Goal: Communication & Community: Answer question/provide support

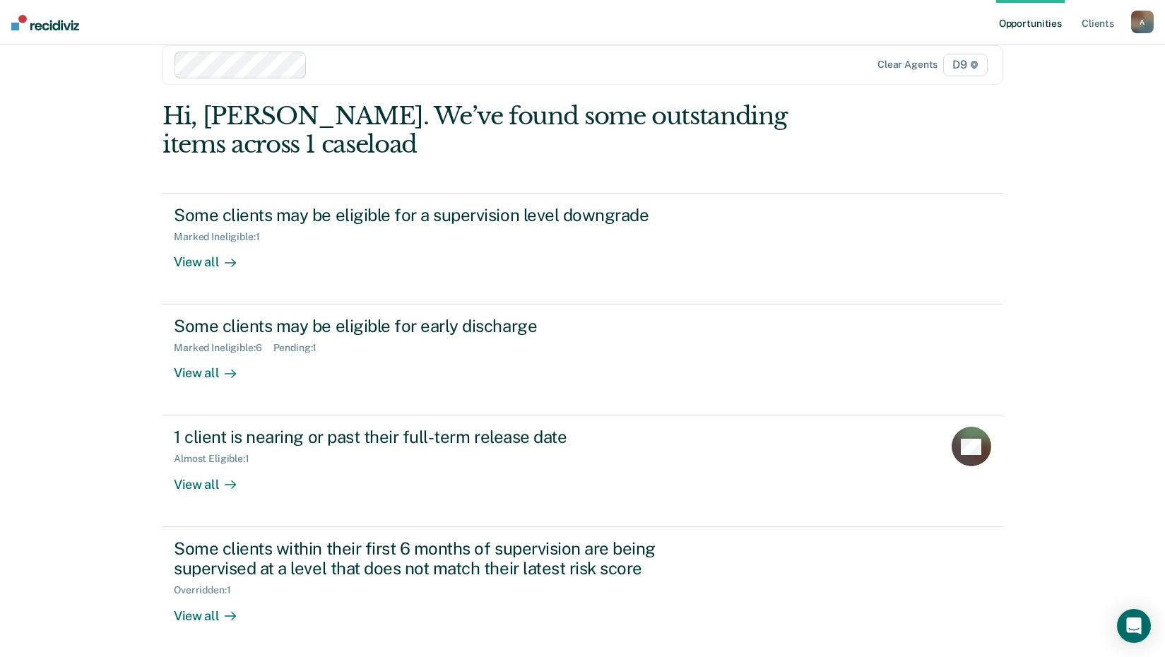
scroll to position [45, 0]
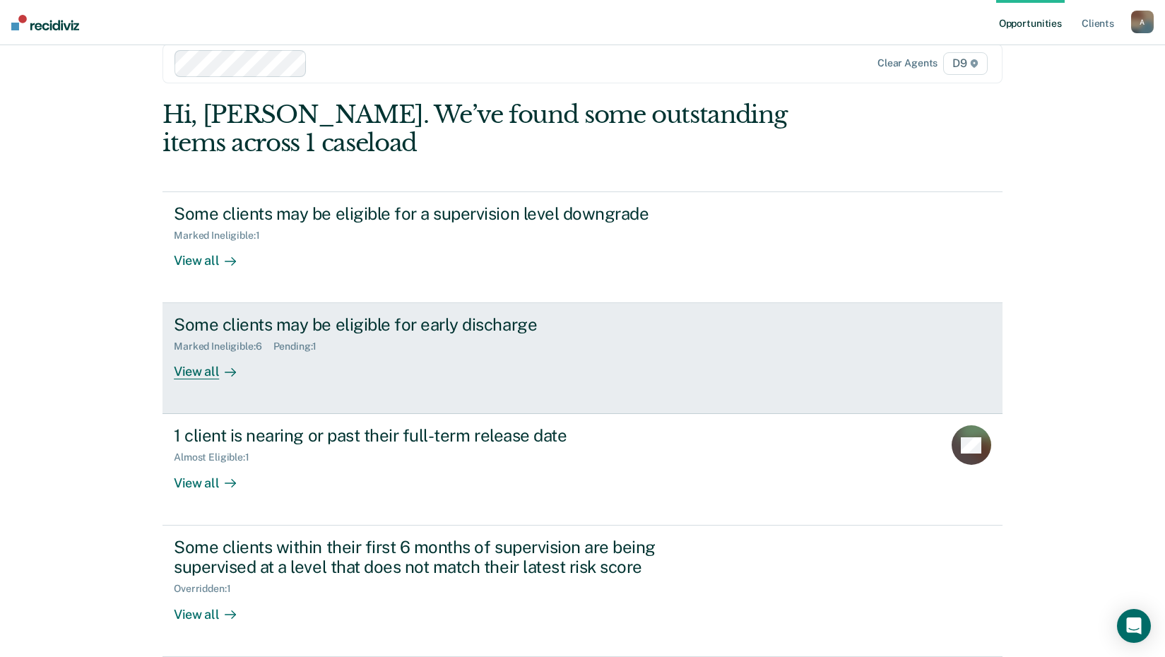
click at [197, 380] on div "View all" at bounding box center [213, 366] width 79 height 28
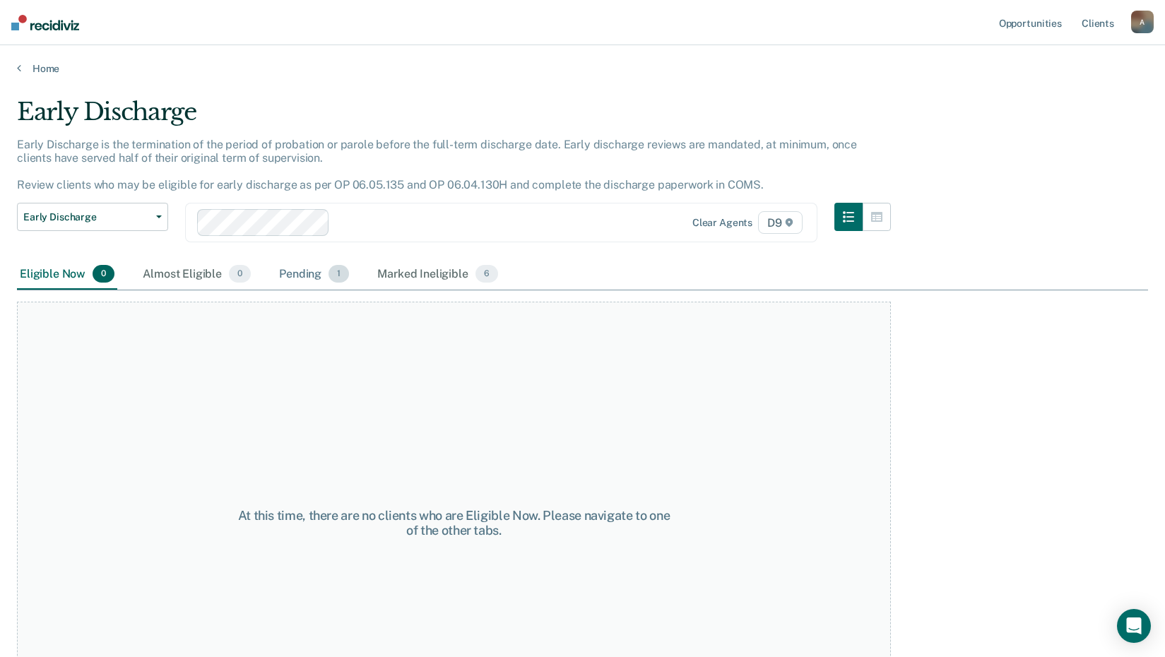
click at [352, 290] on div "Pending 1" at bounding box center [314, 274] width 76 height 31
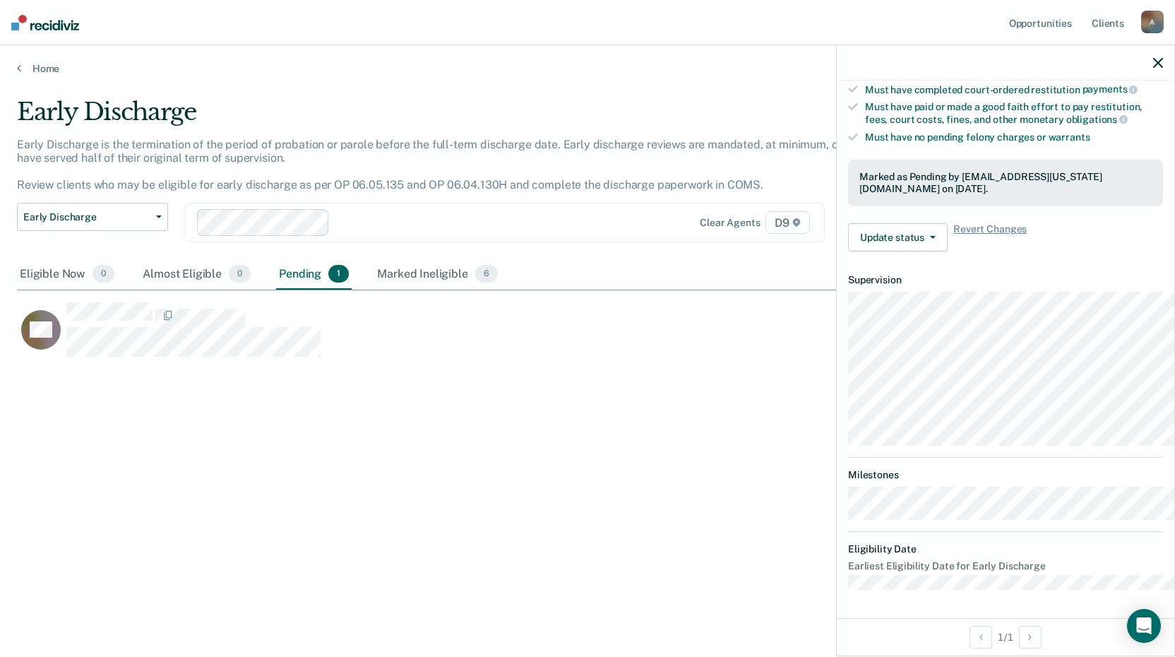
scroll to position [533, 0]
click at [1136, 626] on div "Open Intercom Messenger" at bounding box center [1144, 625] width 37 height 37
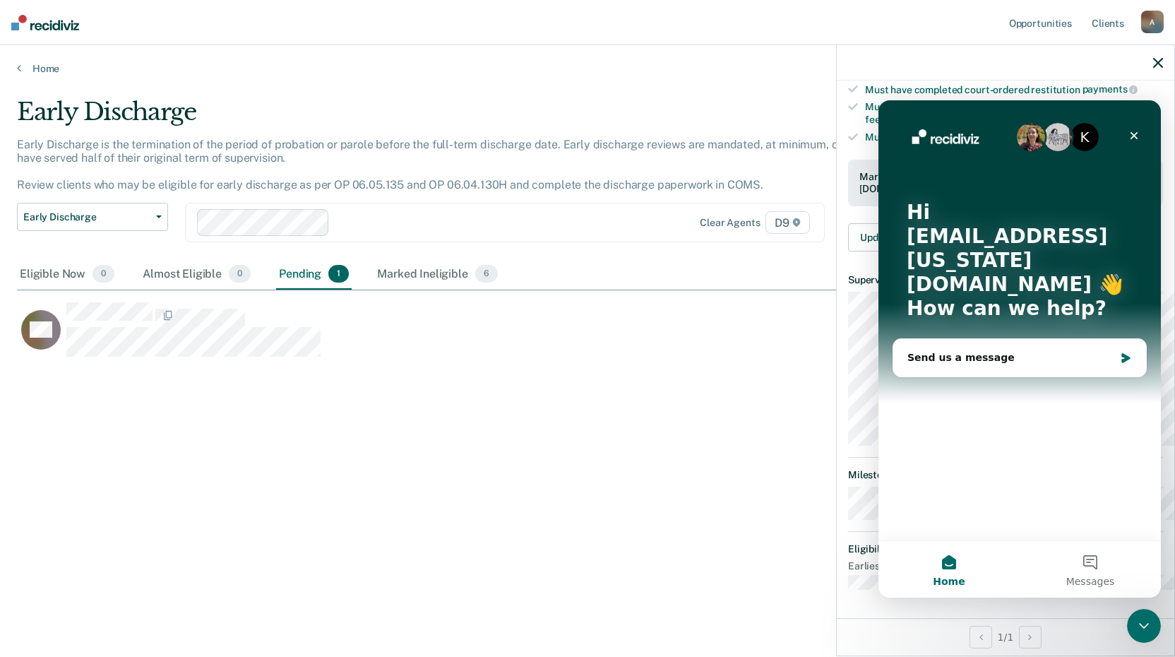
scroll to position [0, 0]
click at [957, 350] on div "Send us a message" at bounding box center [1011, 357] width 207 height 15
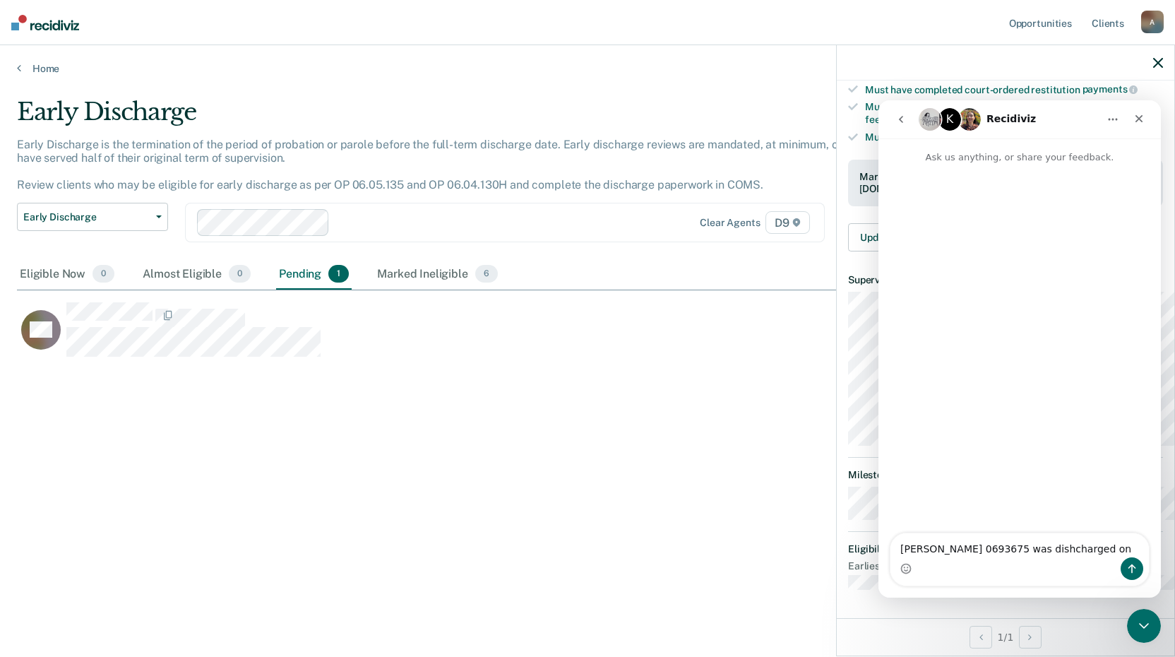
click at [1029, 545] on textarea "[PERSON_NAME] 0693675 was dishcharged on" at bounding box center [1020, 545] width 259 height 24
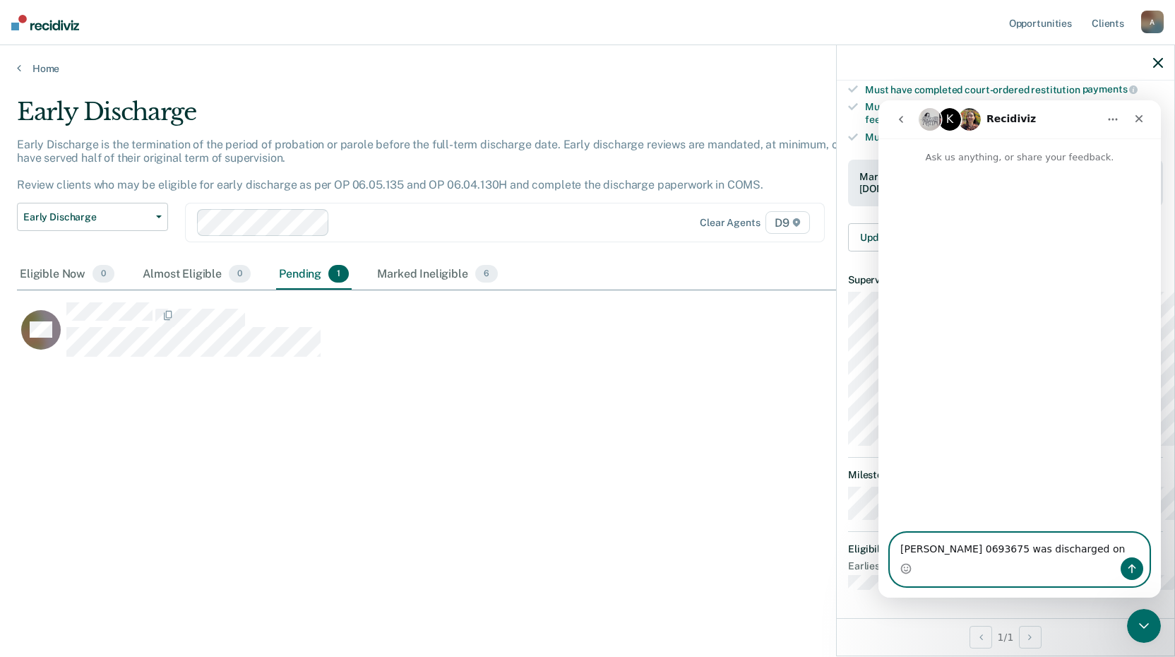
click at [1089, 547] on textarea "[PERSON_NAME] 0693675 was discharged on" at bounding box center [1020, 545] width 259 height 24
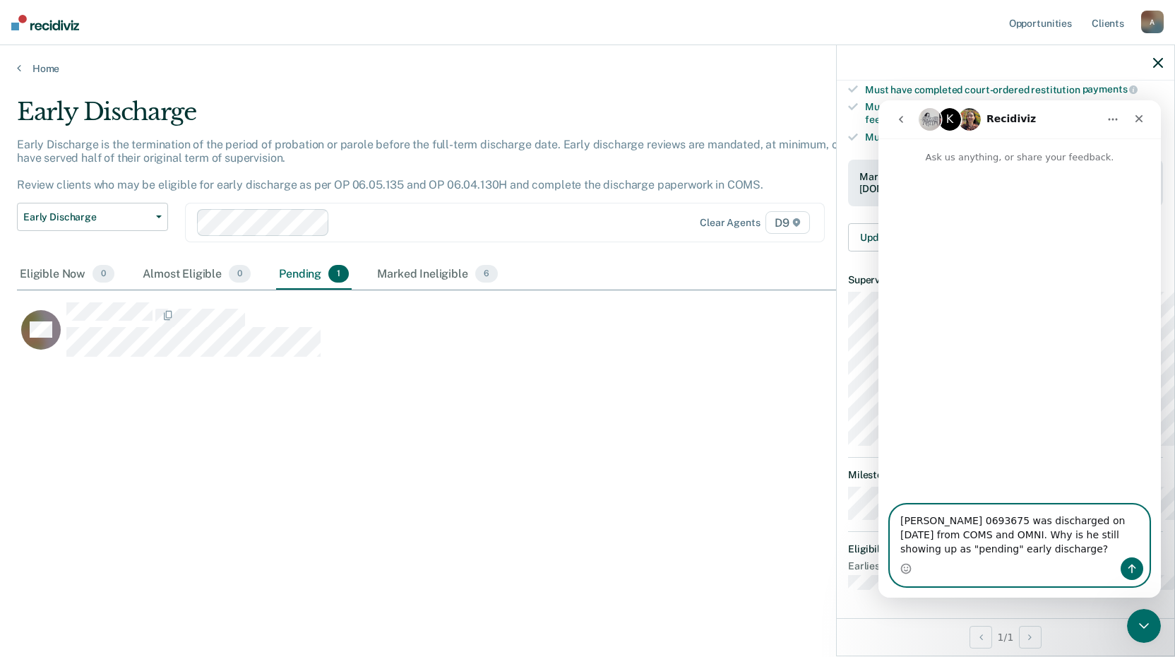
type textarea "[PERSON_NAME] 0693675 was discharged on [DATE] from COMS and OMNI. Why is he st…"
click at [1139, 566] on button "Send a message…" at bounding box center [1132, 568] width 23 height 23
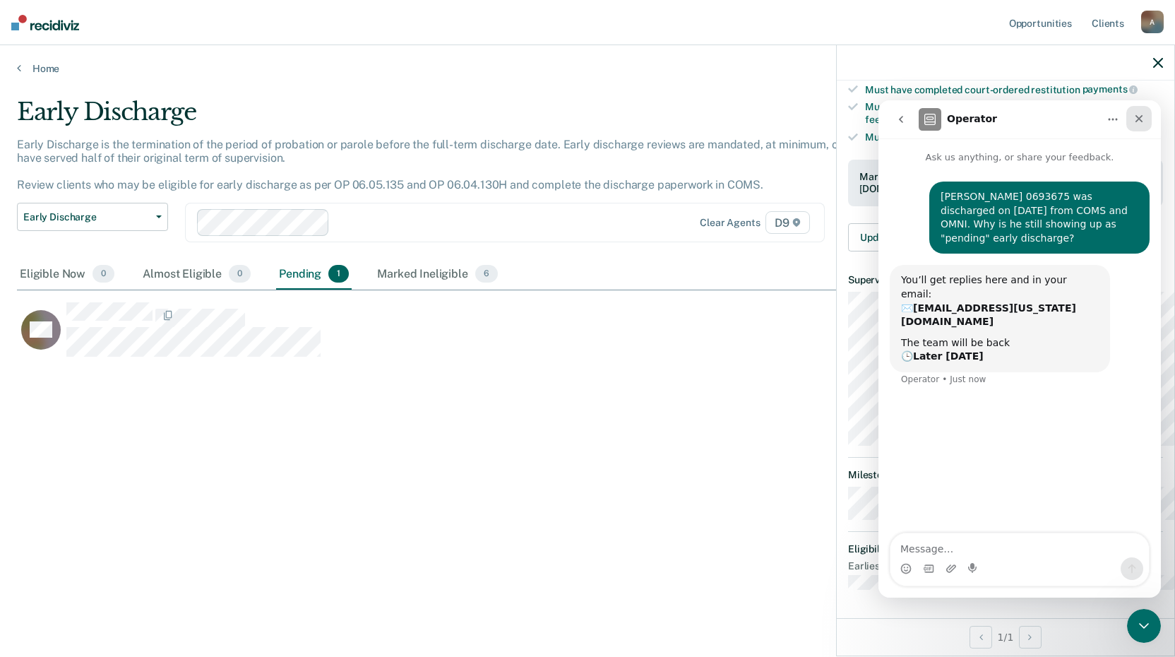
click at [1136, 117] on icon "Close" at bounding box center [1139, 118] width 11 height 11
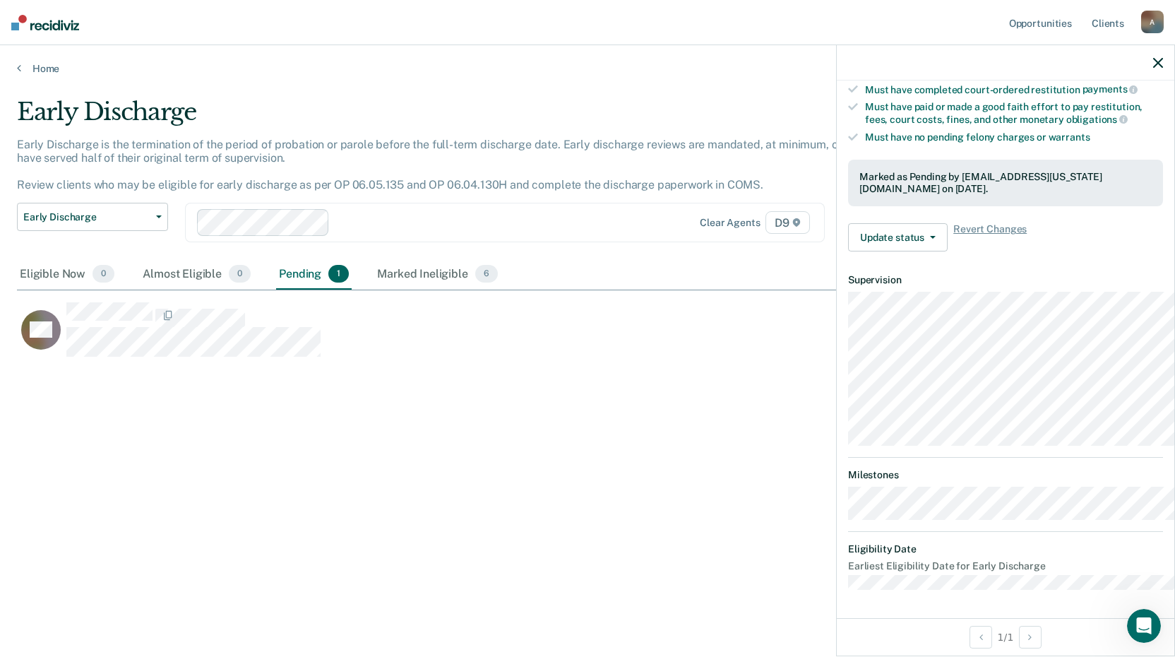
click at [1159, 69] on button "button" at bounding box center [1159, 63] width 10 height 12
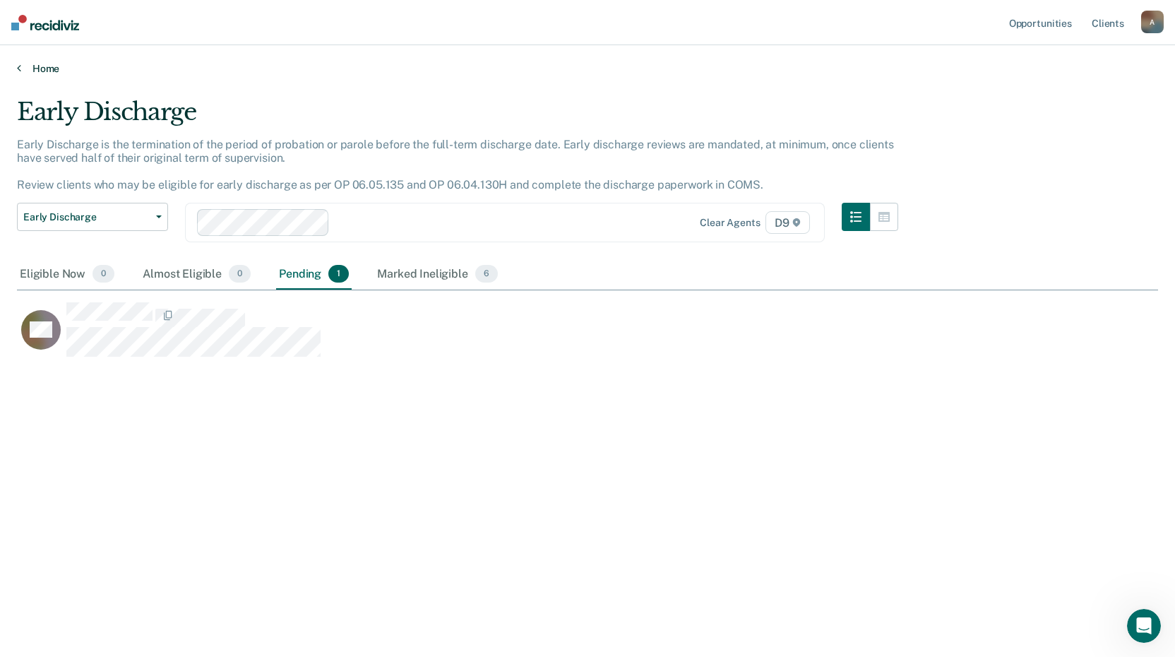
click at [21, 73] on icon at bounding box center [19, 67] width 4 height 11
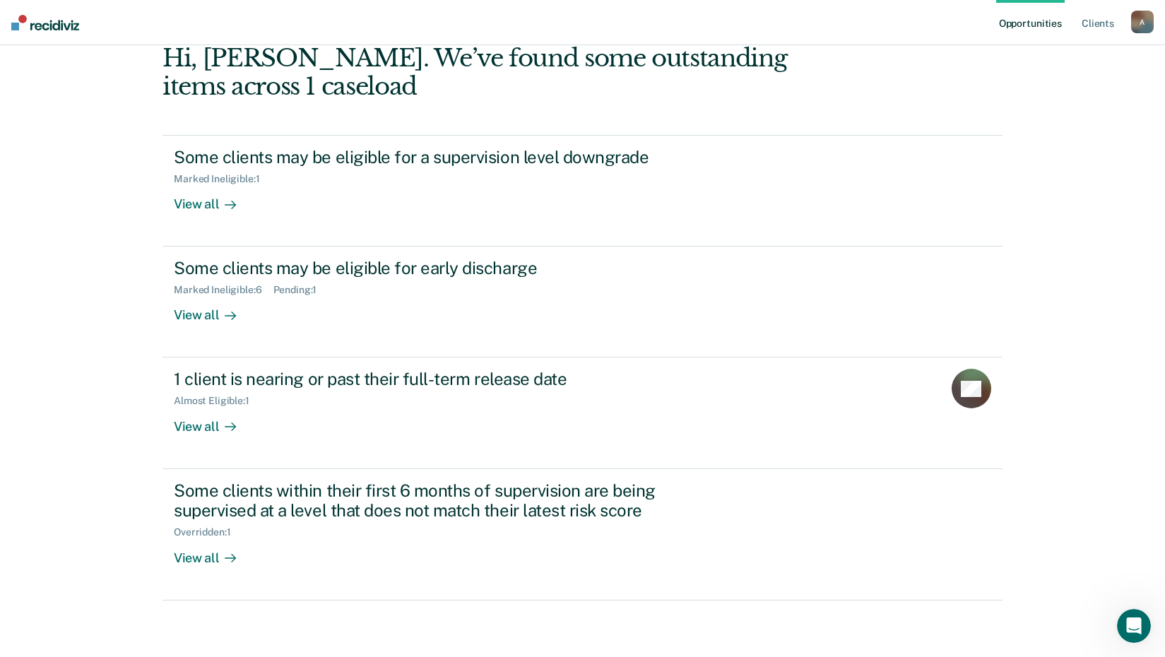
scroll to position [215, 0]
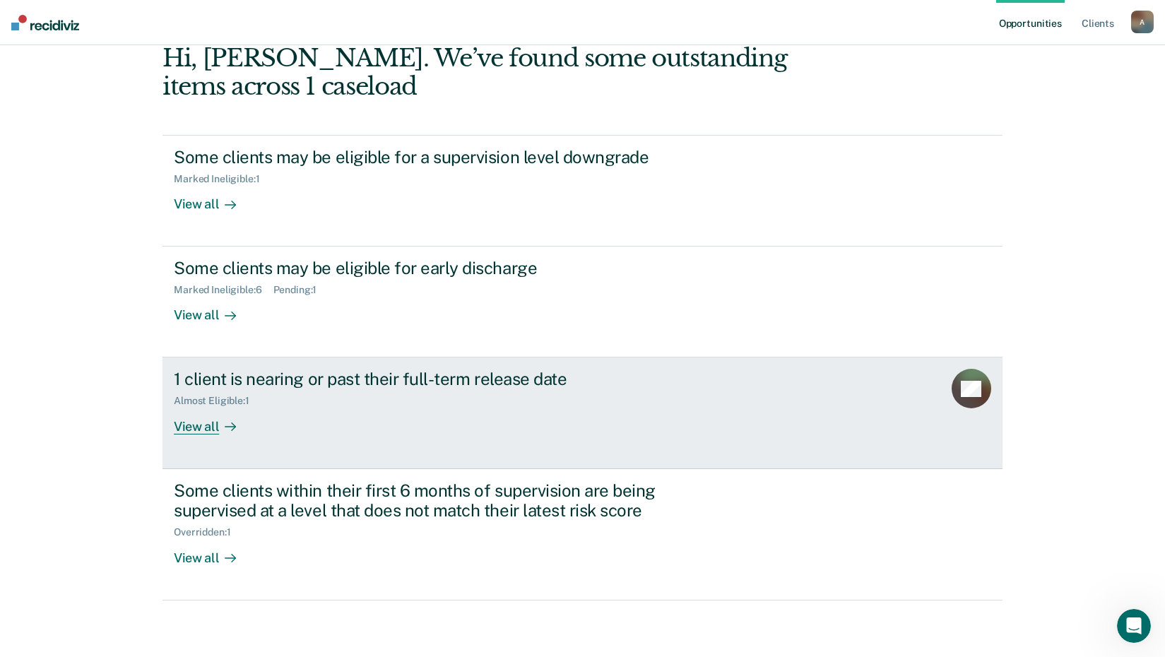
click at [219, 413] on div "View all" at bounding box center [213, 421] width 79 height 28
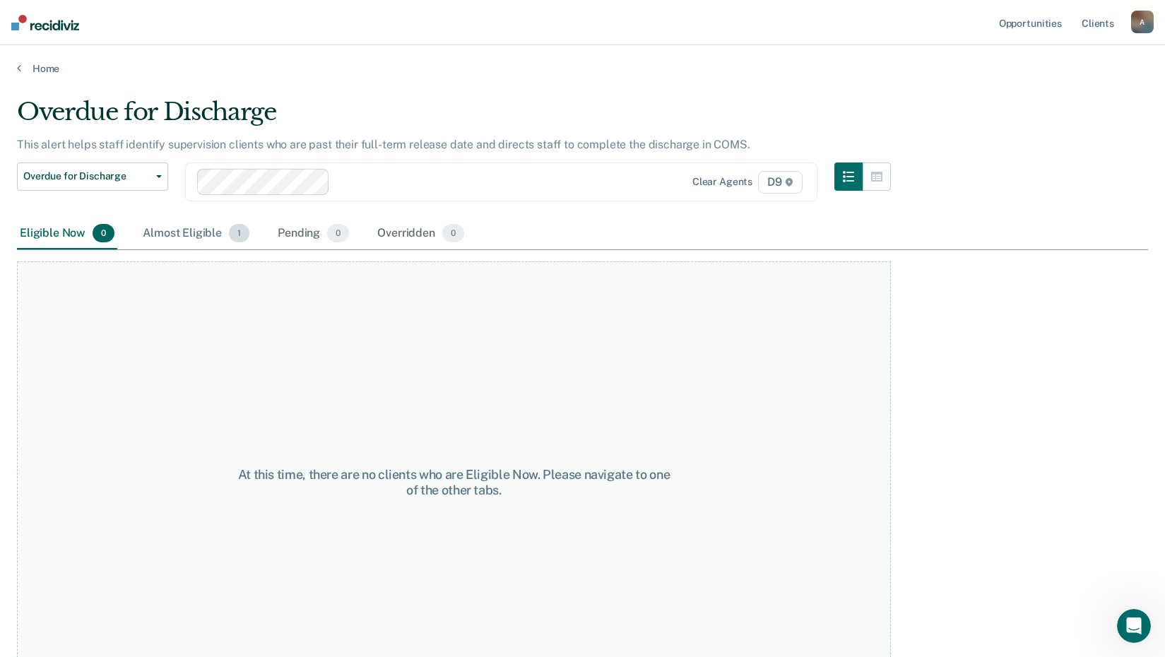
click at [252, 249] on div "Almost Eligible 1" at bounding box center [196, 233] width 112 height 31
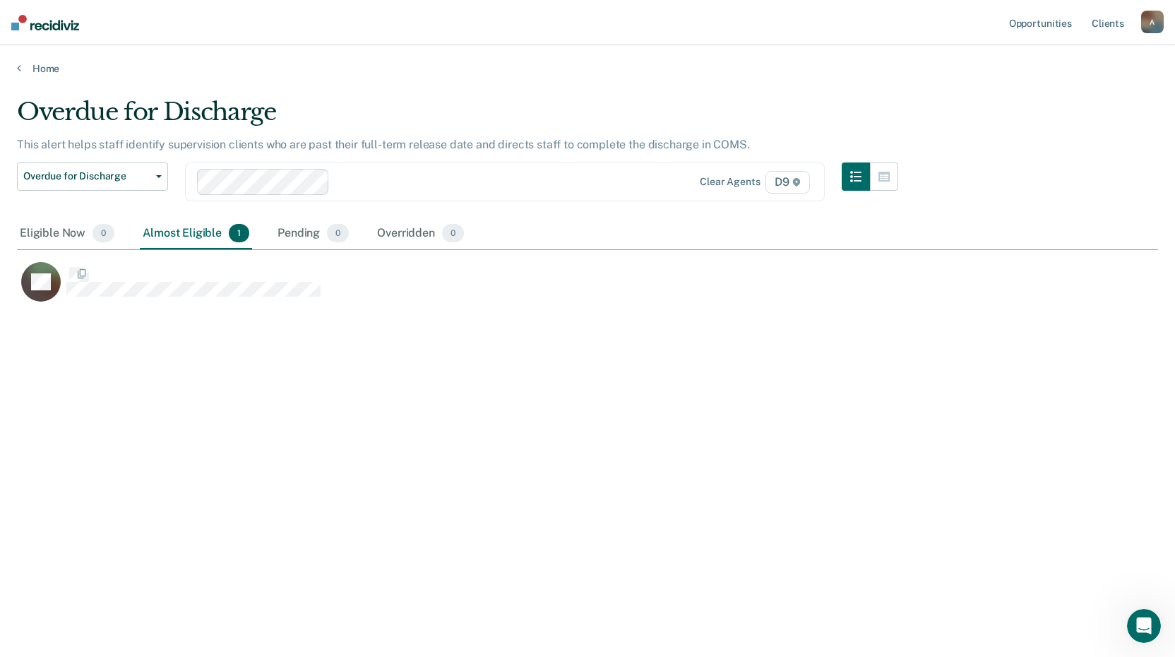
scroll to position [392, 1122]
